Goal: Check status: Check status

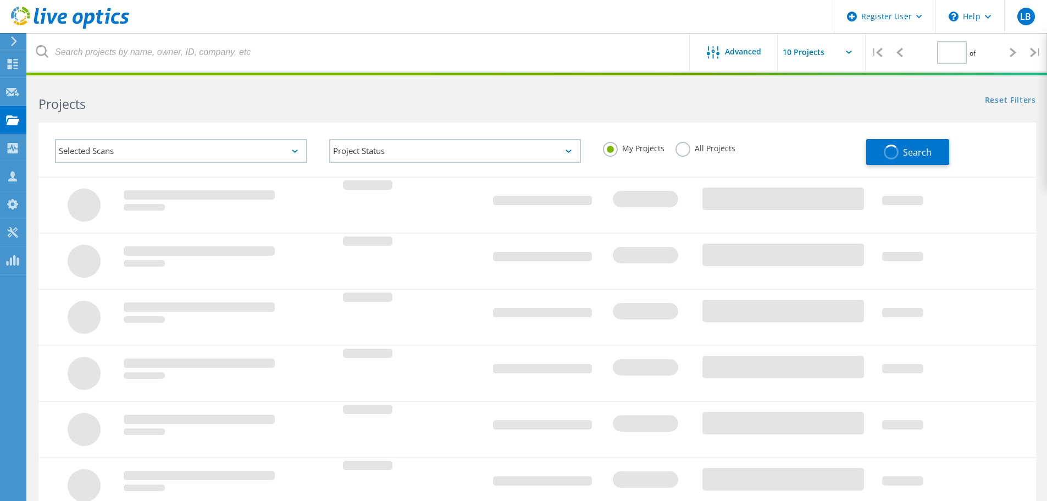
type input "1"
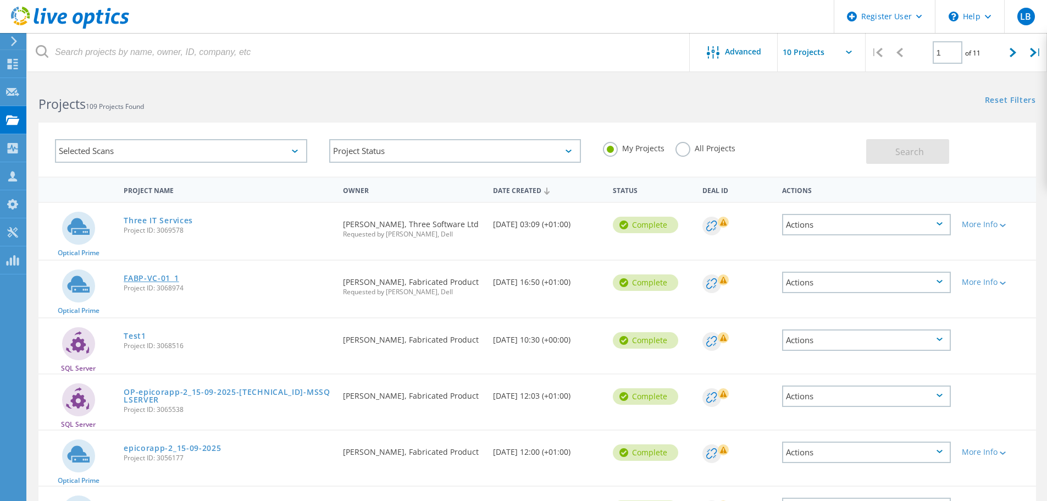
click at [167, 280] on link "FABP-VC-01_1" at bounding box center [151, 278] width 55 height 8
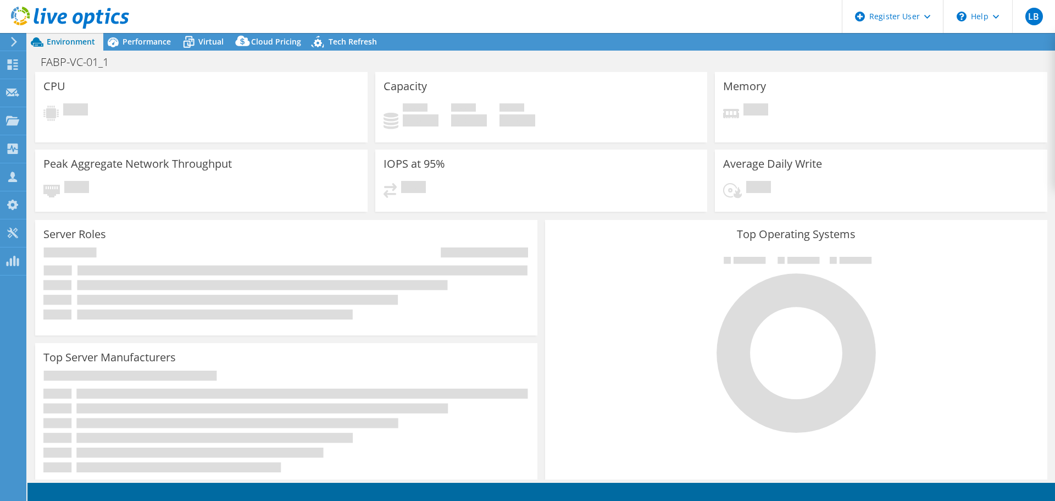
select select "USD"
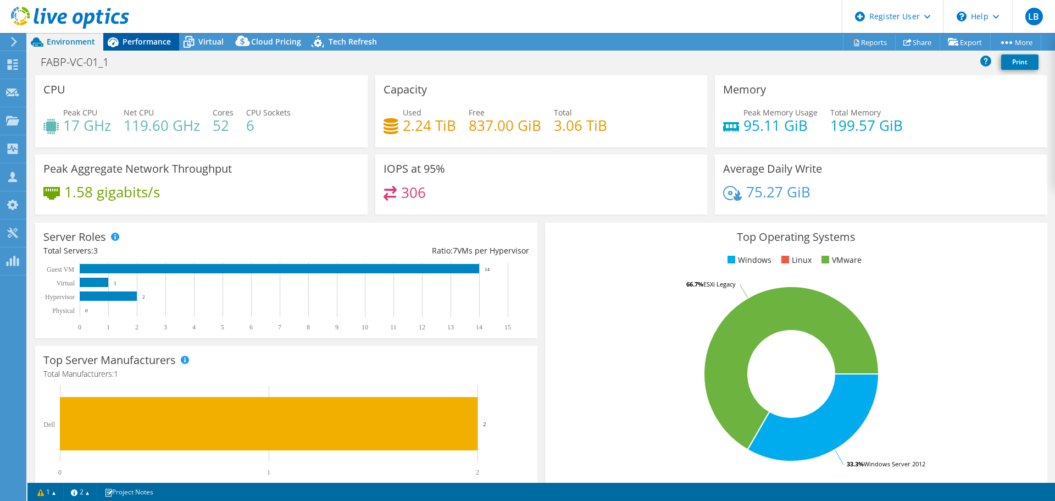
click at [151, 44] on span "Performance" at bounding box center [147, 41] width 48 height 10
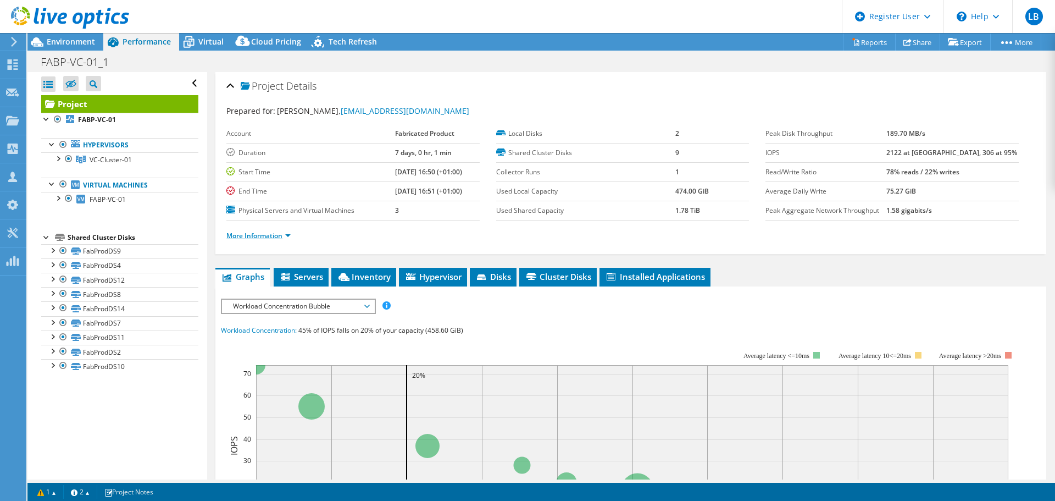
click at [290, 234] on link "More Information" at bounding box center [258, 235] width 64 height 9
